Goal: Information Seeking & Learning: Learn about a topic

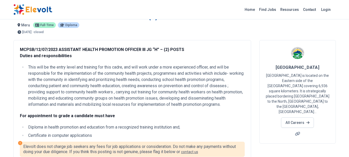
scroll to position [12, 0]
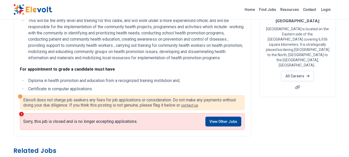
scroll to position [59, 0]
